Goal: Transaction & Acquisition: Purchase product/service

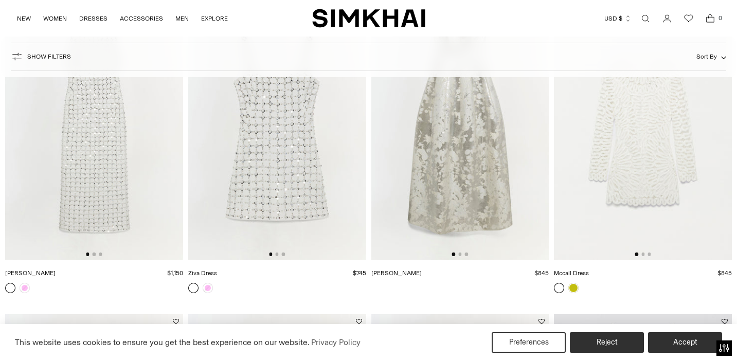
scroll to position [790, 0]
click at [644, 192] on img at bounding box center [643, 128] width 178 height 267
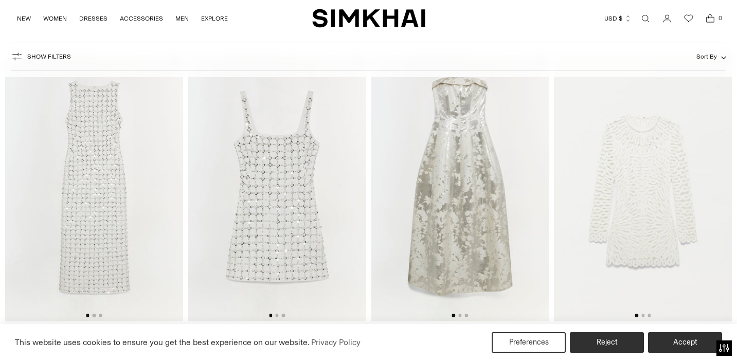
scroll to position [732, 0]
click at [290, 271] on img at bounding box center [277, 186] width 178 height 267
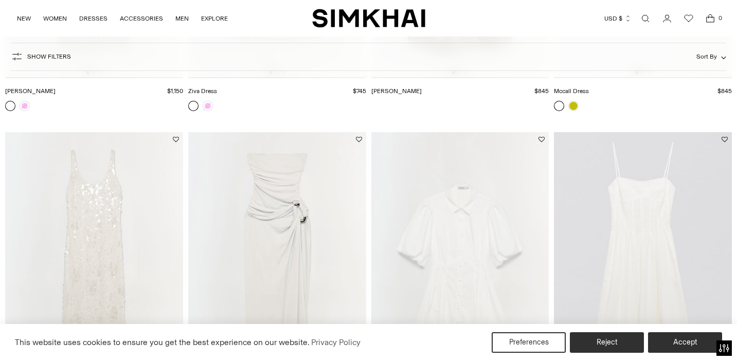
scroll to position [976, 0]
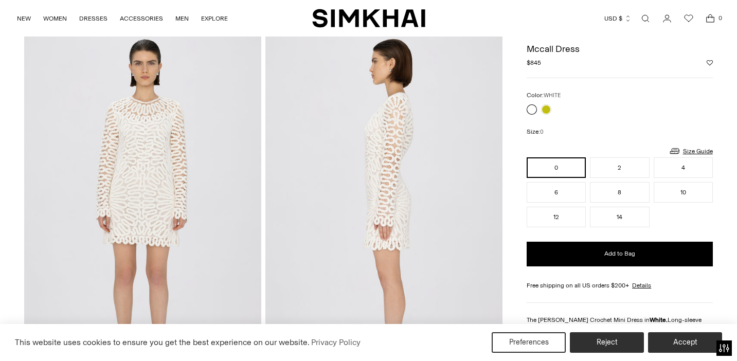
scroll to position [43, 0]
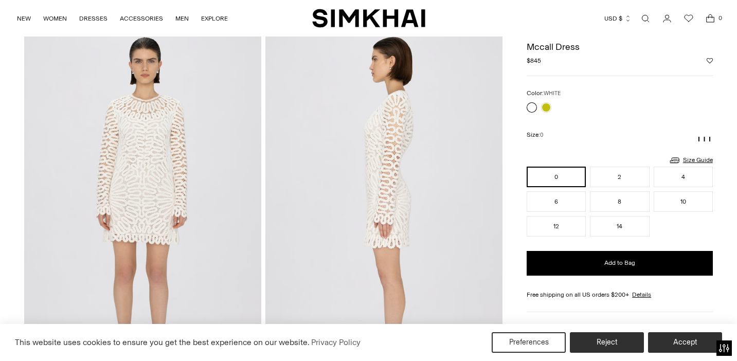
click at [154, 187] on img at bounding box center [142, 208] width 237 height 355
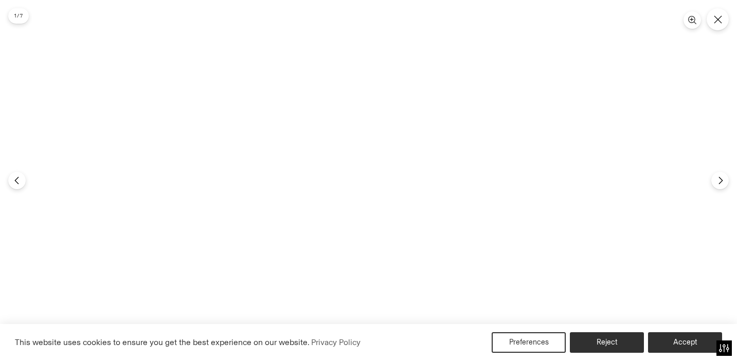
click at [378, 166] on img at bounding box center [368, 180] width 241 height 361
